Goal: Task Accomplishment & Management: Use online tool/utility

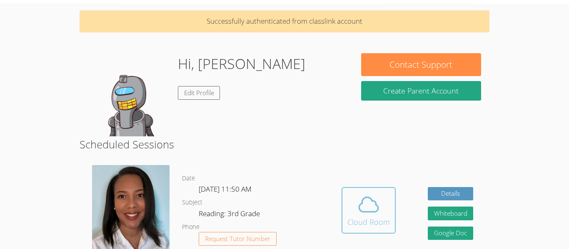
scroll to position [26, 0]
click at [381, 208] on span at bounding box center [368, 205] width 42 height 23
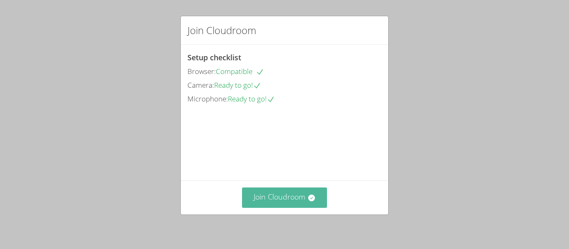
click at [297, 198] on button "Join Cloudroom" at bounding box center [284, 198] width 85 height 20
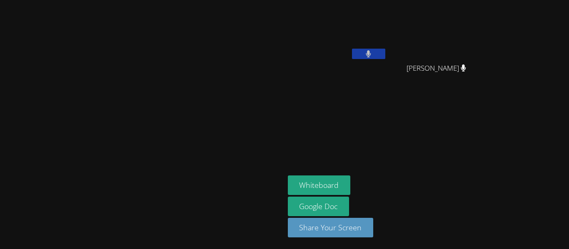
click at [371, 51] on icon at bounding box center [368, 53] width 5 height 7
click at [385, 55] on button at bounding box center [368, 54] width 33 height 10
click at [371, 53] on icon at bounding box center [368, 53] width 5 height 7
click at [373, 54] on icon at bounding box center [368, 53] width 9 height 7
click at [385, 55] on button at bounding box center [368, 54] width 33 height 10
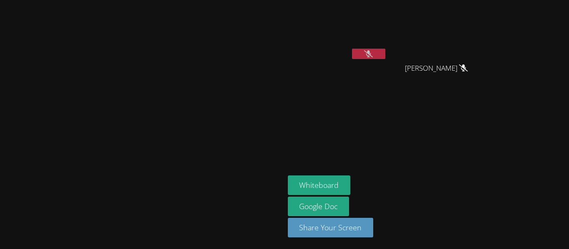
click at [385, 51] on button at bounding box center [368, 54] width 33 height 10
click at [385, 52] on button at bounding box center [368, 54] width 33 height 10
click at [373, 52] on icon at bounding box center [368, 53] width 9 height 7
click at [385, 53] on button at bounding box center [368, 54] width 33 height 10
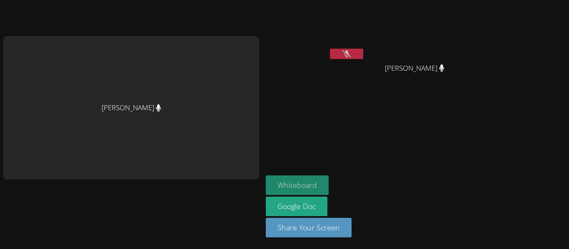
click at [308, 183] on button "Whiteboard" at bounding box center [297, 186] width 63 height 20
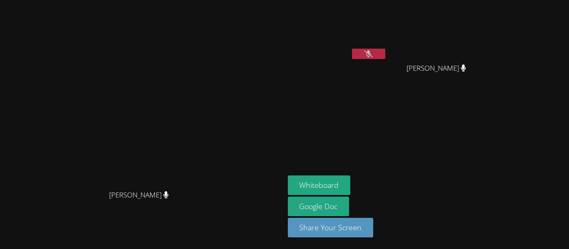
click at [373, 53] on icon at bounding box center [368, 53] width 9 height 7
click at [385, 49] on button at bounding box center [368, 54] width 33 height 10
click at [465, 52] on div "[PERSON_NAME] [PERSON_NAME] [PERSON_NAME]" at bounding box center [389, 47] width 202 height 89
click at [385, 55] on button at bounding box center [368, 54] width 33 height 10
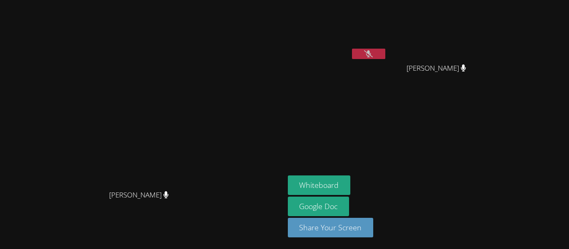
click at [475, 47] on video at bounding box center [439, 31] width 99 height 56
click at [385, 52] on button at bounding box center [368, 54] width 33 height 10
click at [371, 54] on icon at bounding box center [368, 53] width 5 height 7
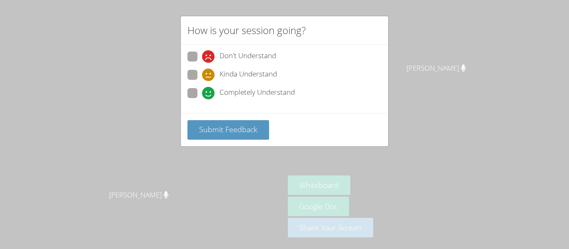
click at [300, 94] on div "Completely Understand" at bounding box center [284, 95] width 194 height 15
click at [239, 95] on span "Completely Understand" at bounding box center [256, 93] width 75 height 12
click at [209, 95] on input "Completely Understand" at bounding box center [205, 91] width 7 height 7
radio input "true"
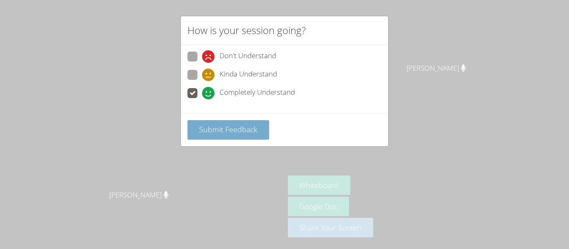
click at [238, 122] on button "Submit Feedback" at bounding box center [228, 130] width 82 height 20
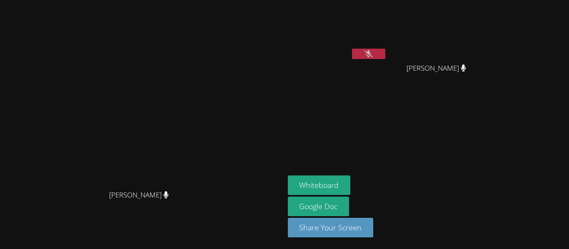
click at [373, 55] on icon at bounding box center [368, 53] width 9 height 7
click at [385, 52] on button at bounding box center [368, 54] width 33 height 10
click at [385, 49] on button at bounding box center [368, 54] width 33 height 10
